Goal: Task Accomplishment & Management: Complete application form

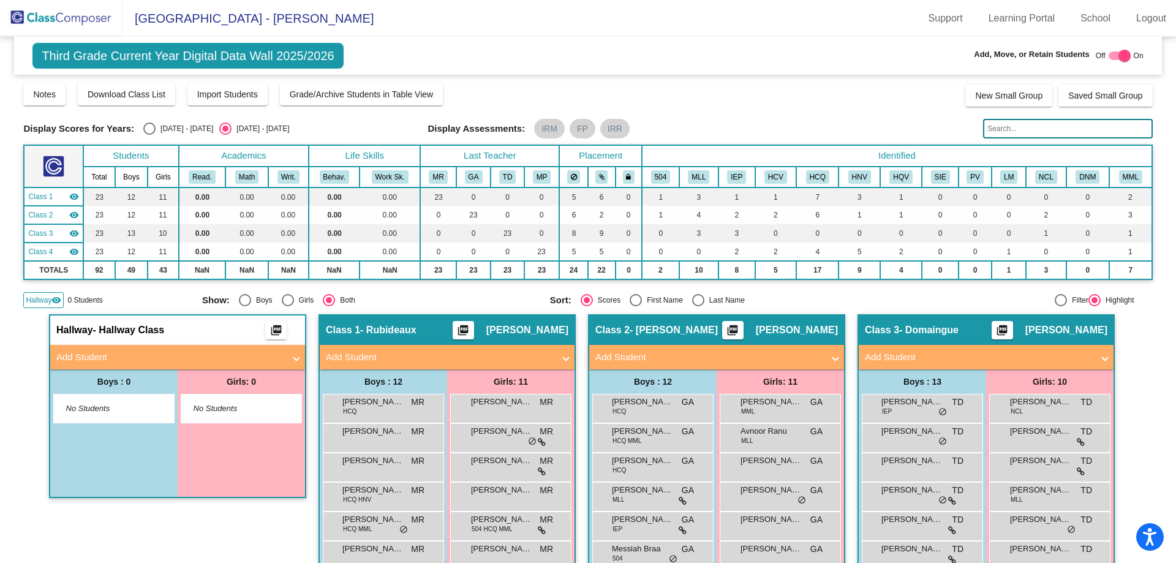
click at [63, 16] on img at bounding box center [61, 18] width 123 height 36
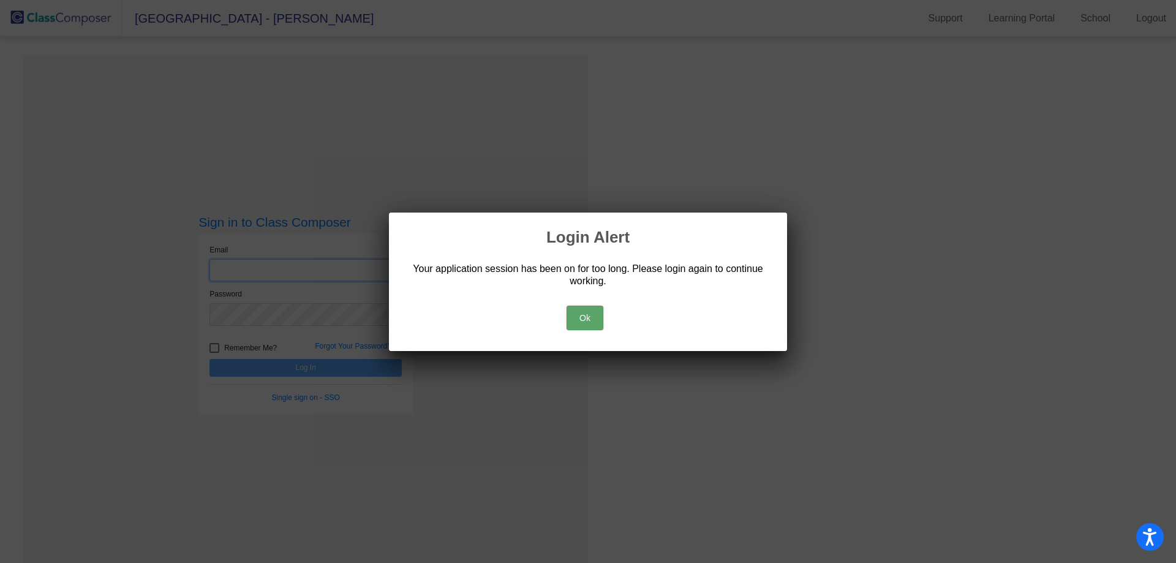
type input "[EMAIL_ADDRESS][DOMAIN_NAME]"
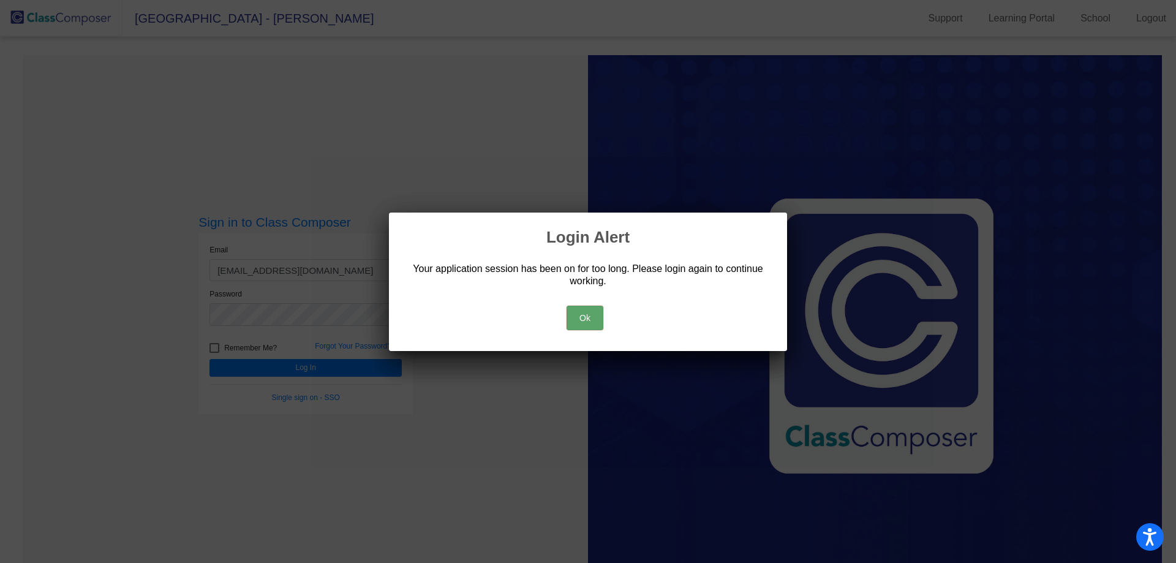
click at [580, 314] on button "Ok" at bounding box center [585, 318] width 37 height 25
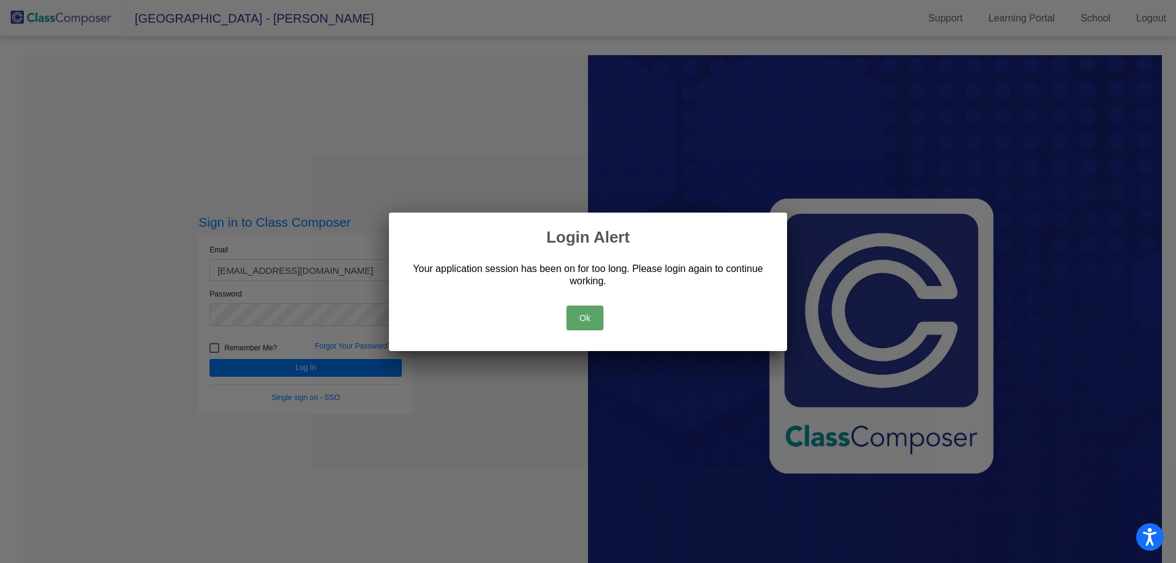
click at [579, 314] on button "Ok" at bounding box center [585, 318] width 37 height 25
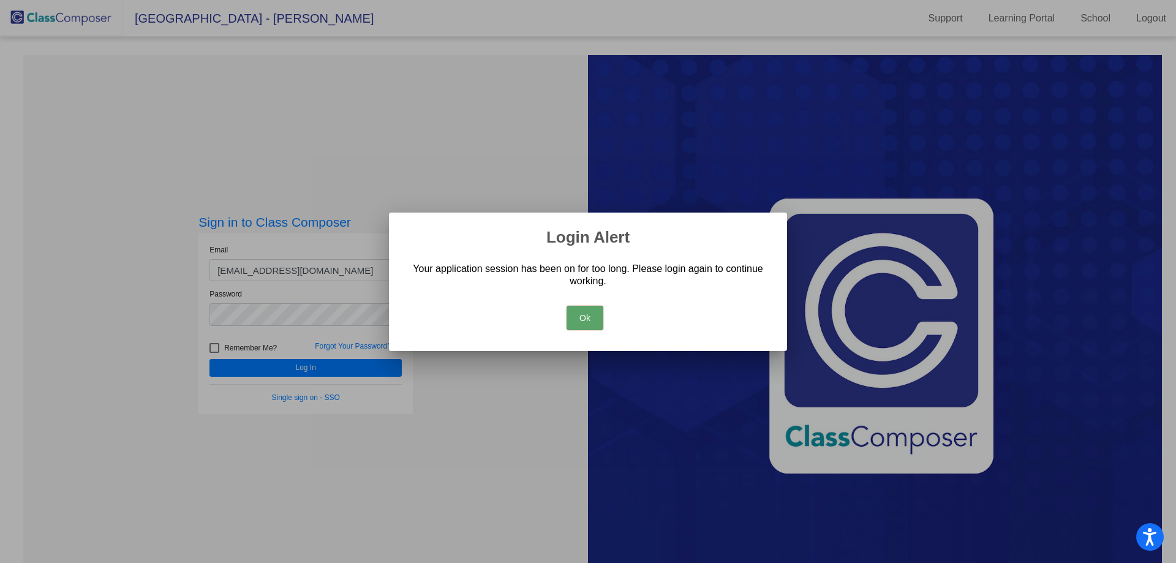
click at [581, 316] on button "Ok" at bounding box center [585, 318] width 37 height 25
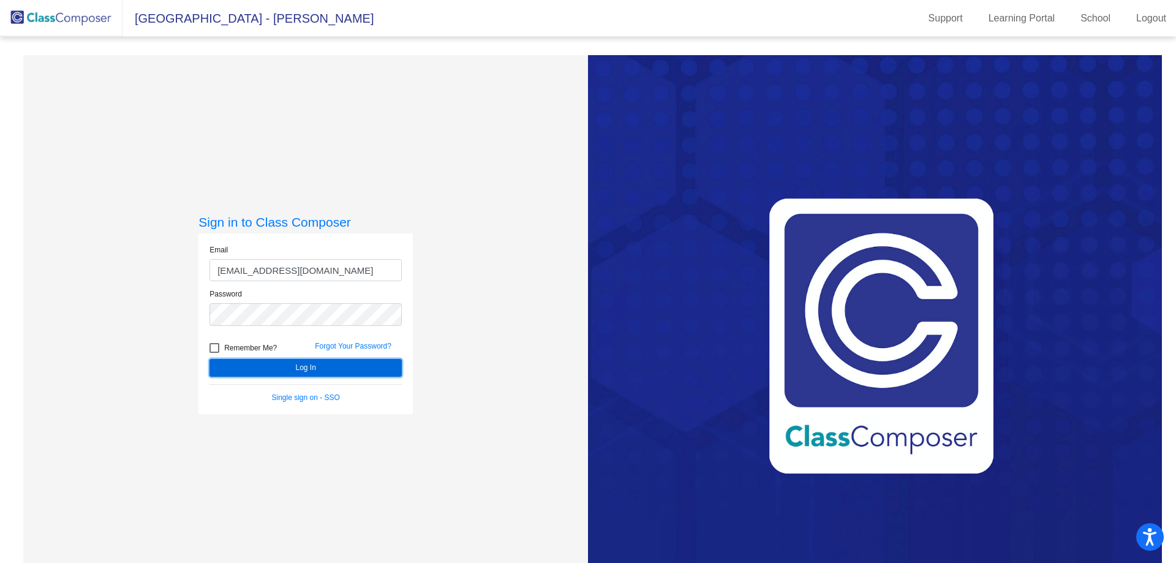
click at [282, 366] on button "Log In" at bounding box center [306, 368] width 192 height 18
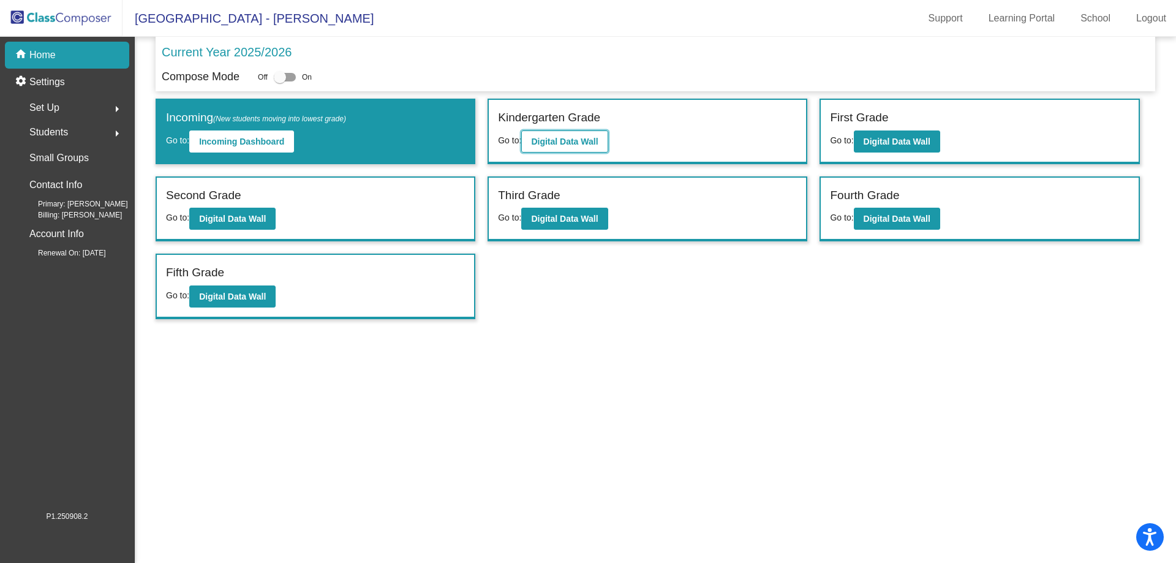
click at [600, 137] on button "Digital Data Wall" at bounding box center [564, 142] width 86 height 22
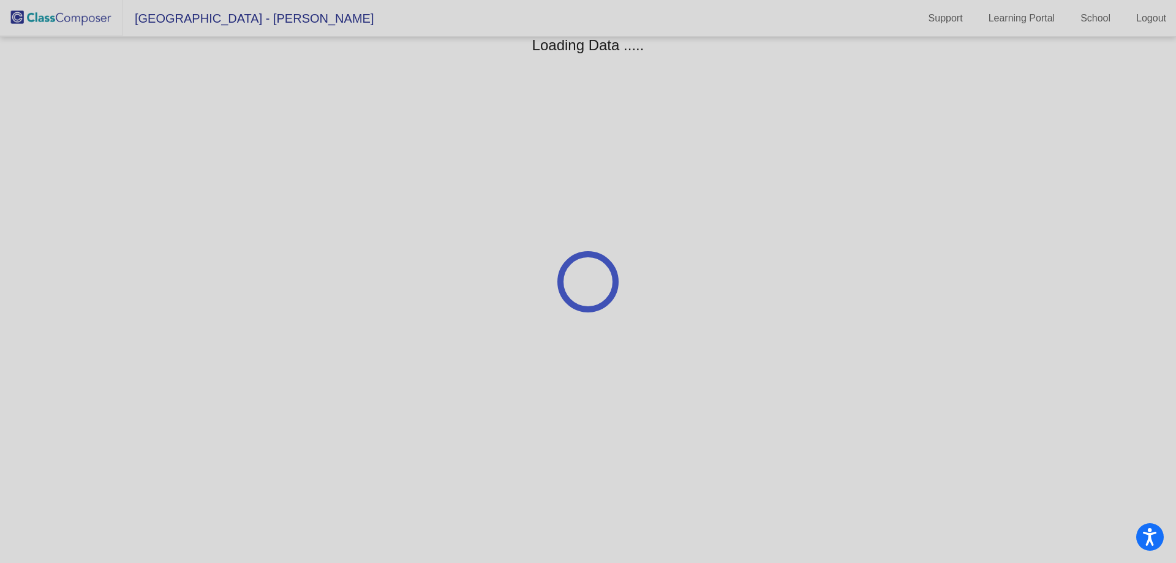
click at [600, 137] on div at bounding box center [588, 281] width 1176 height 563
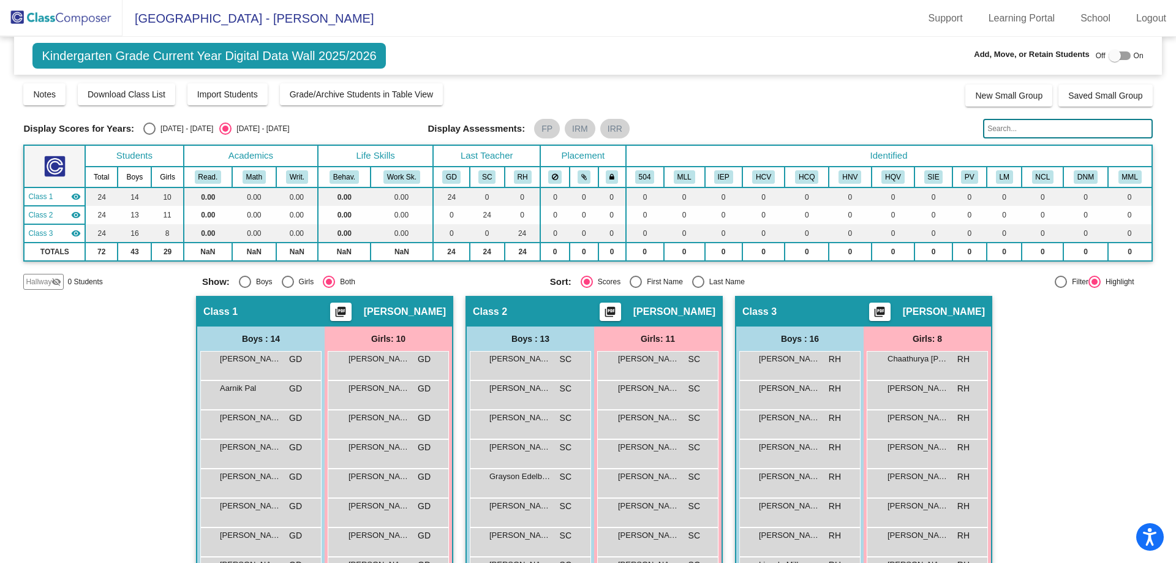
click at [1112, 56] on div at bounding box center [1115, 56] width 12 height 12
checkbox input "true"
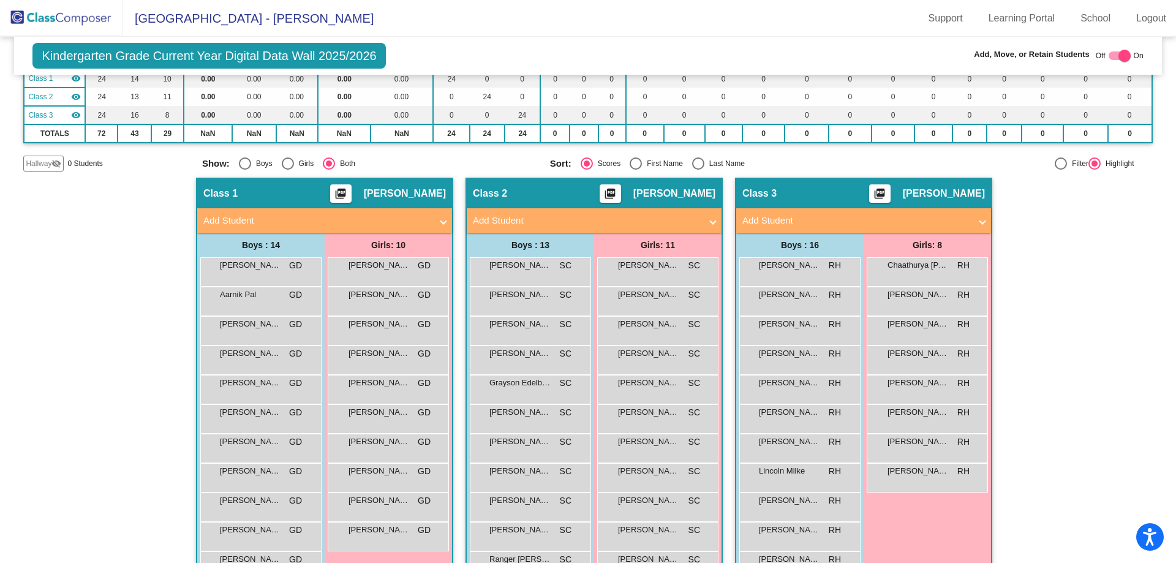
scroll to position [123, 0]
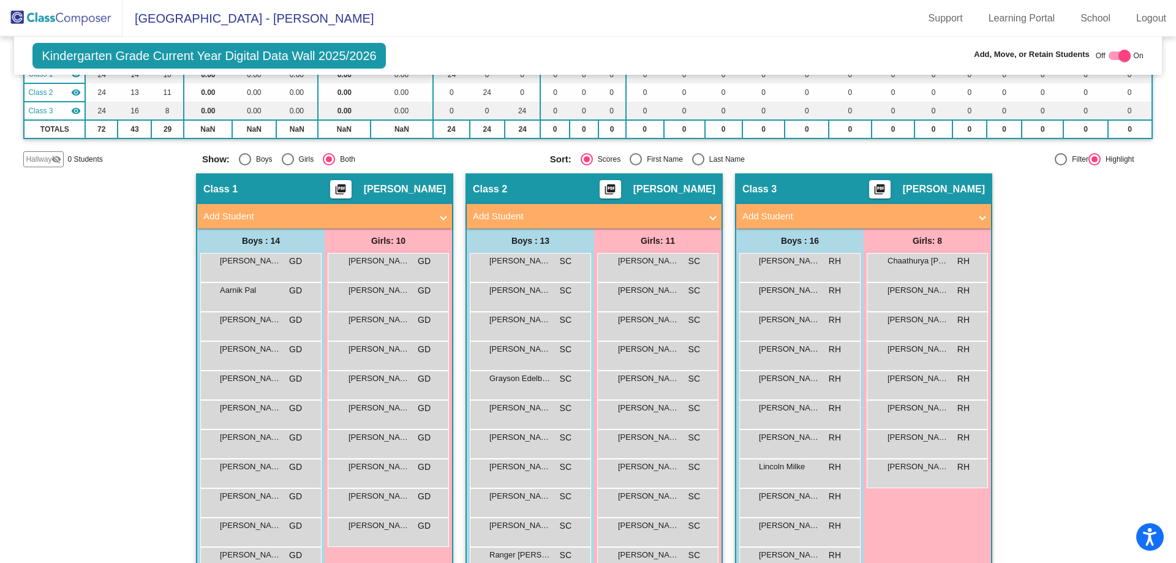
click at [441, 214] on span at bounding box center [443, 217] width 5 height 14
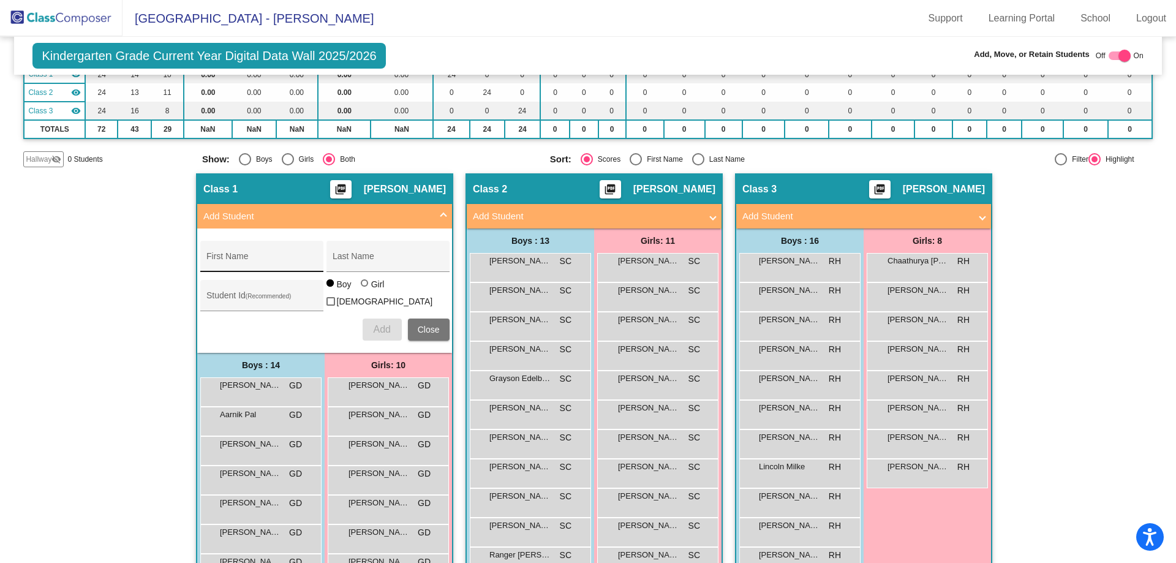
click at [257, 255] on div "First Name" at bounding box center [261, 260] width 110 height 25
type input "[PERSON_NAME]"
click at [375, 329] on span "Add" at bounding box center [381, 329] width 17 height 10
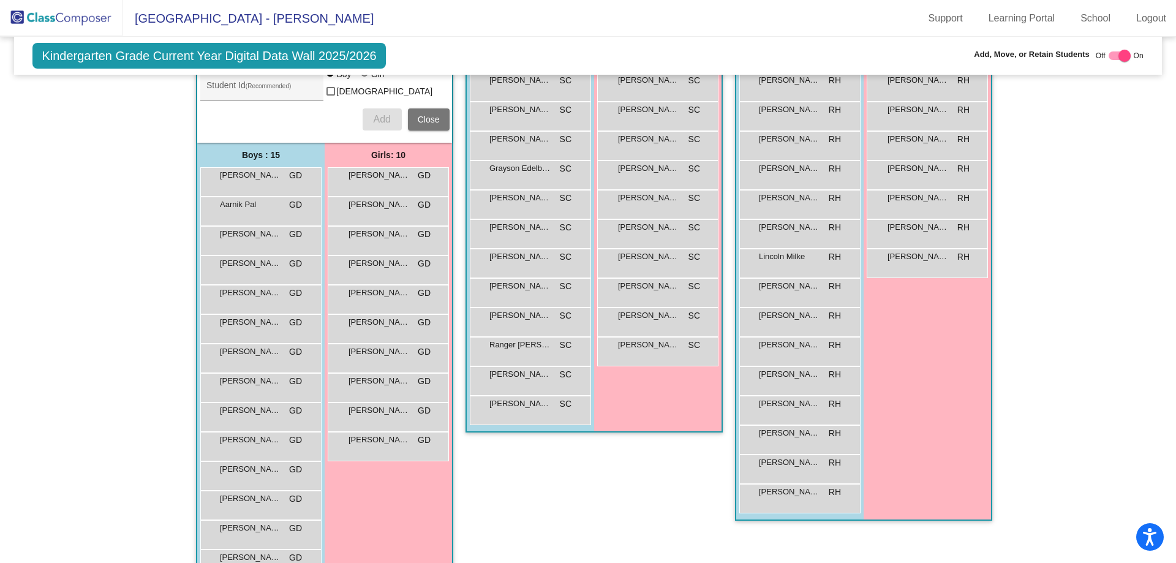
scroll to position [88, 0]
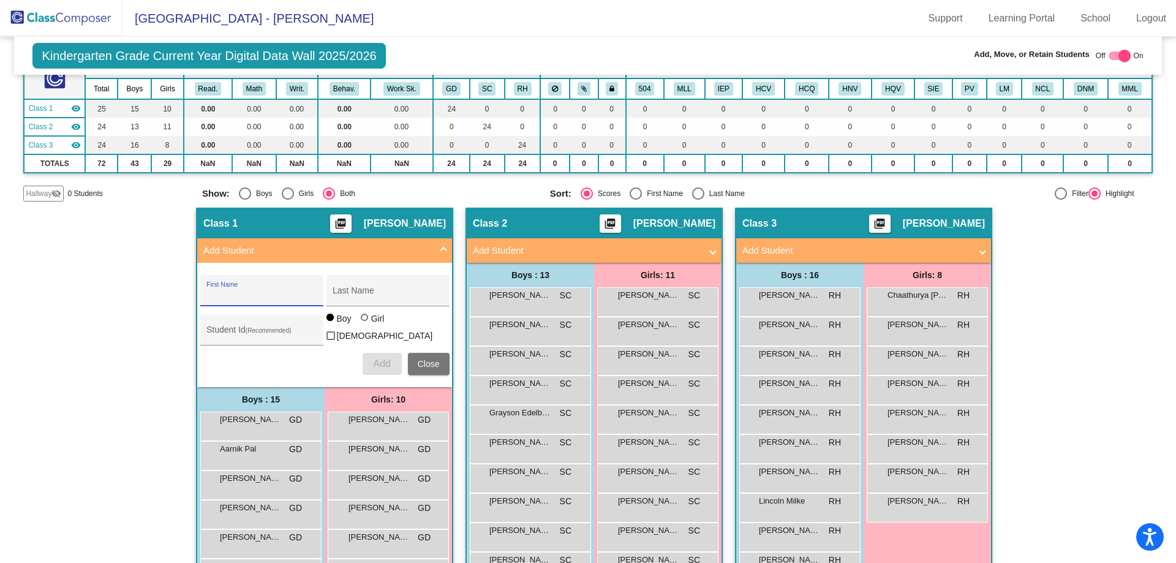
click at [418, 362] on span "Close" at bounding box center [429, 364] width 22 height 10
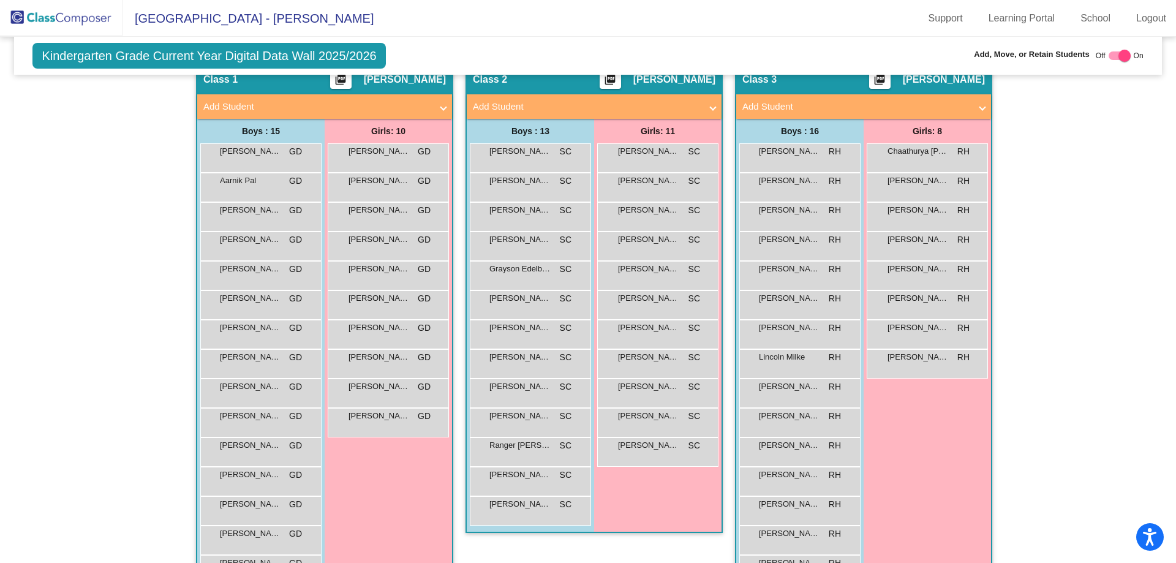
scroll to position [0, 0]
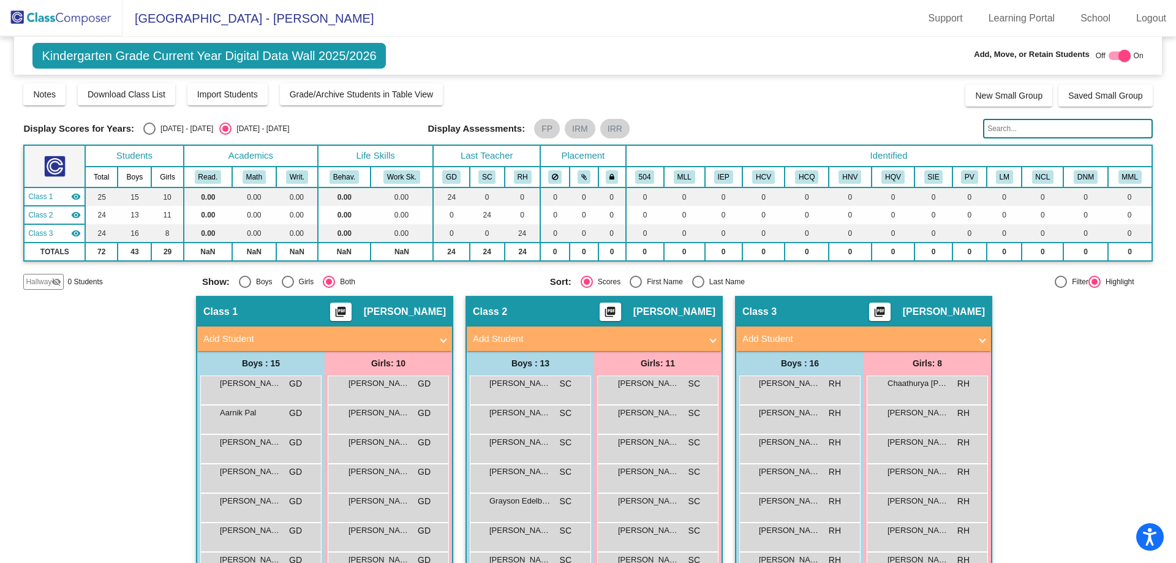
click at [1119, 52] on div at bounding box center [1125, 56] width 12 height 12
checkbox input "false"
